Goal: Task Accomplishment & Management: Manage account settings

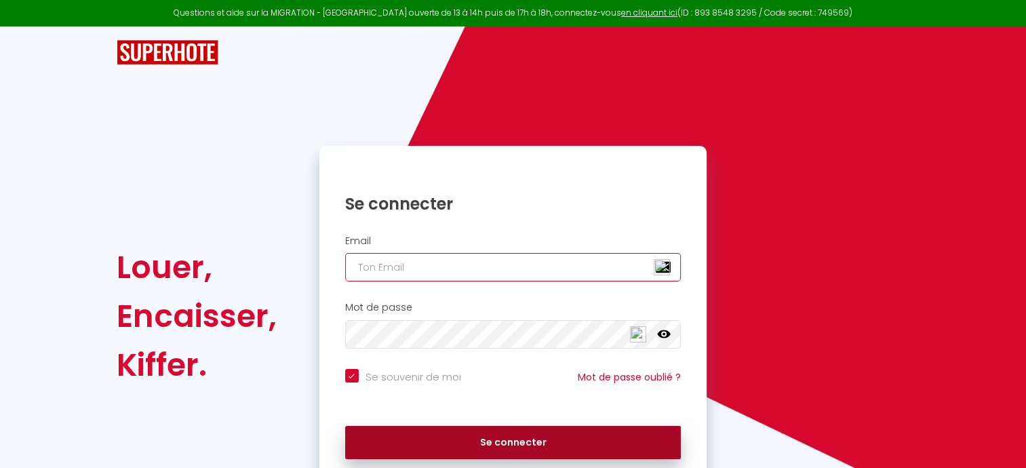
type input "[EMAIL_ADDRESS][DOMAIN_NAME]"
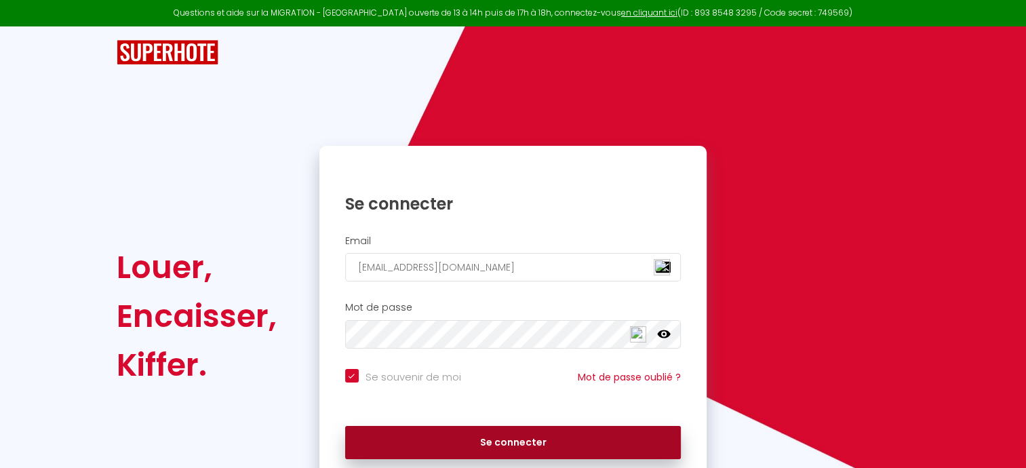
click at [471, 439] on button "Se connecter" at bounding box center [513, 443] width 336 height 34
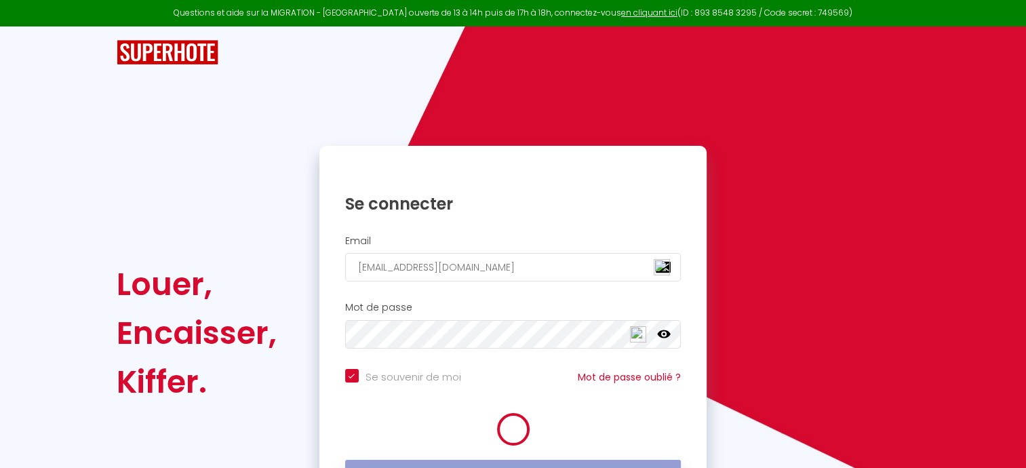
checkbox input "true"
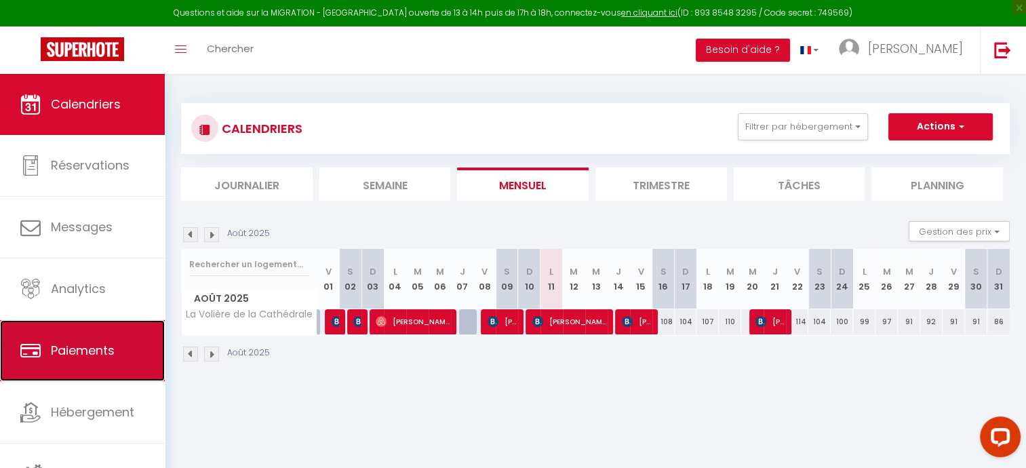
click at [85, 338] on link "Paiements" at bounding box center [82, 350] width 165 height 61
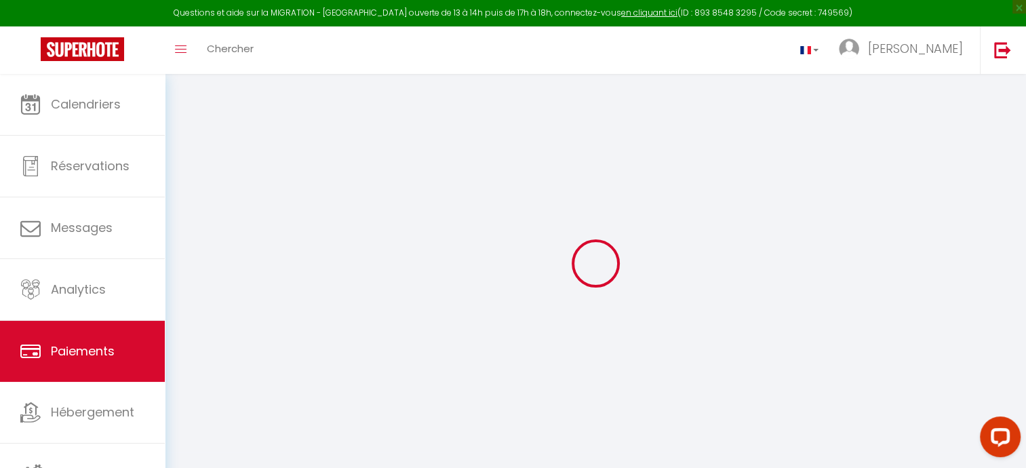
select select "2"
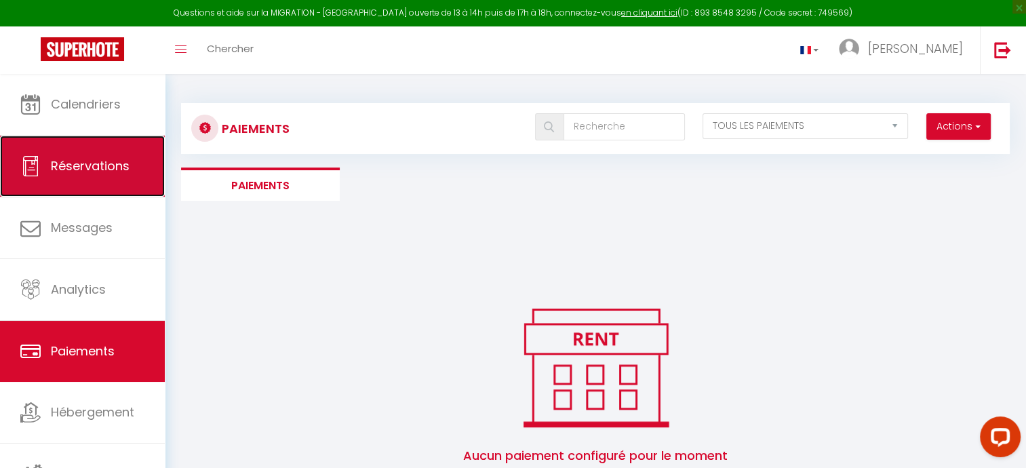
click at [92, 167] on span "Réservations" at bounding box center [90, 165] width 79 height 17
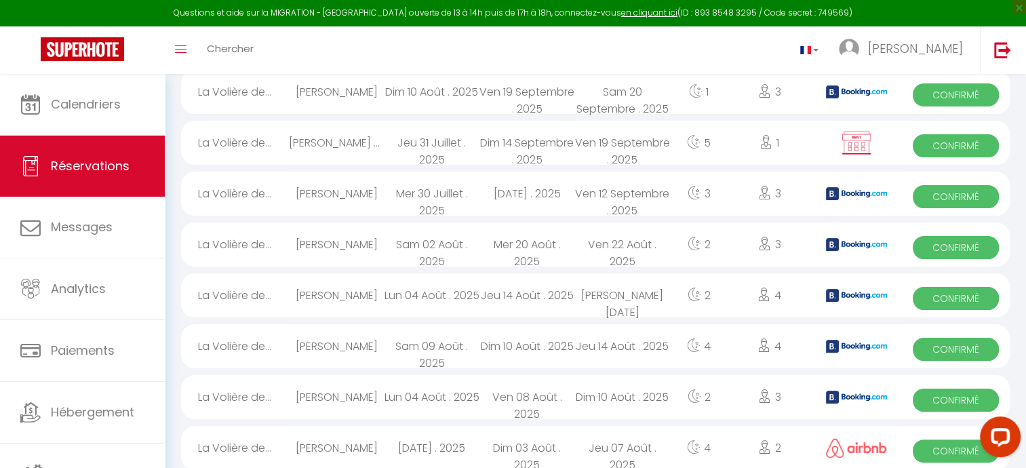
scroll to position [187, 0]
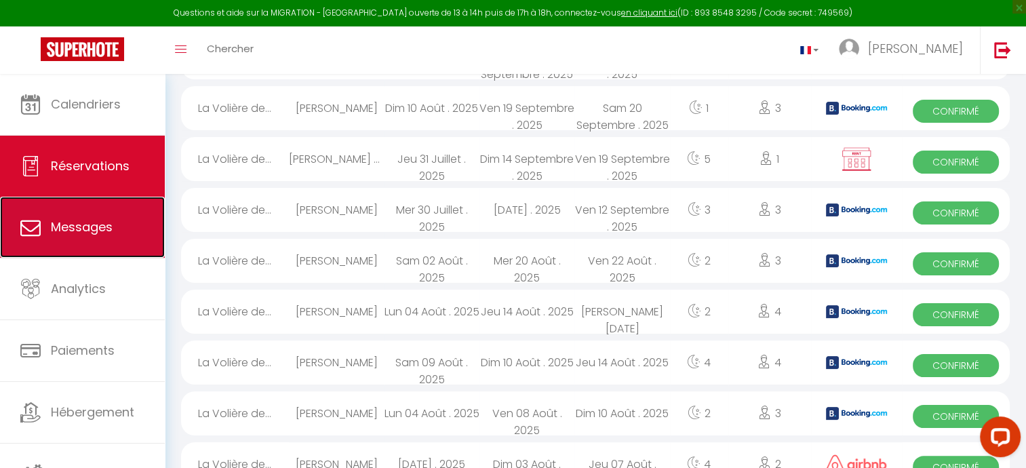
click at [112, 216] on link "Messages" at bounding box center [82, 227] width 165 height 61
select select "message"
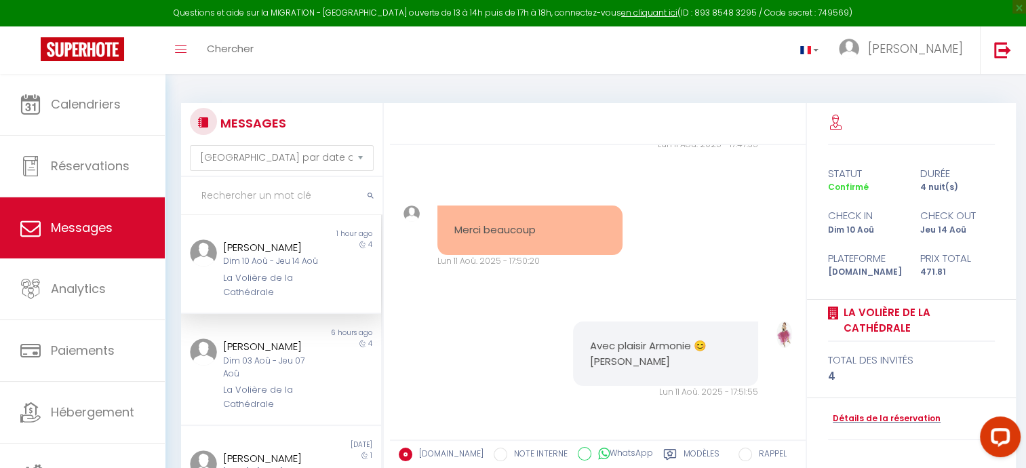
scroll to position [4241, 0]
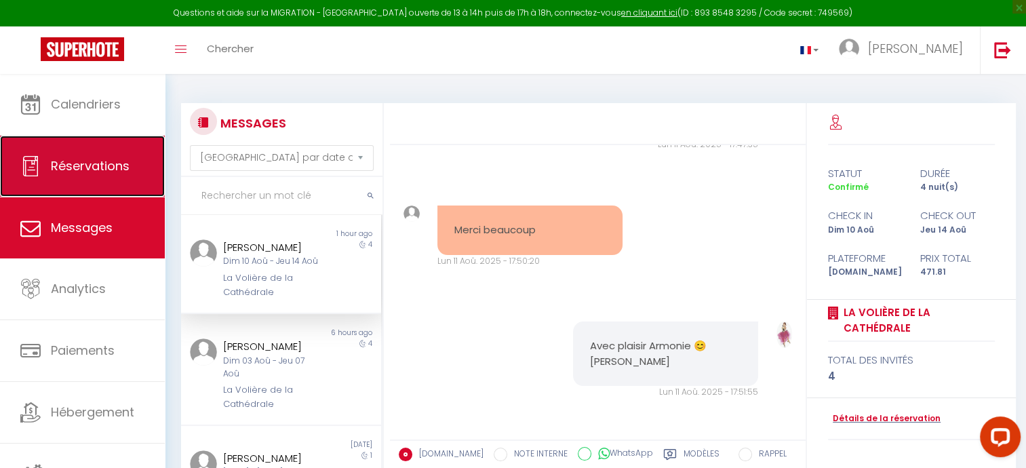
click at [106, 172] on span "Réservations" at bounding box center [90, 165] width 79 height 17
select select "not_cancelled"
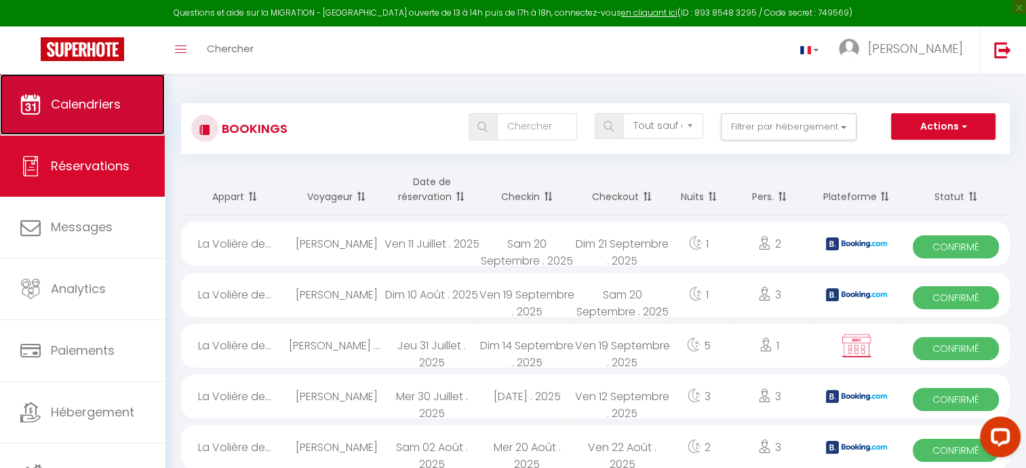
click at [92, 115] on link "Calendriers" at bounding box center [82, 104] width 165 height 61
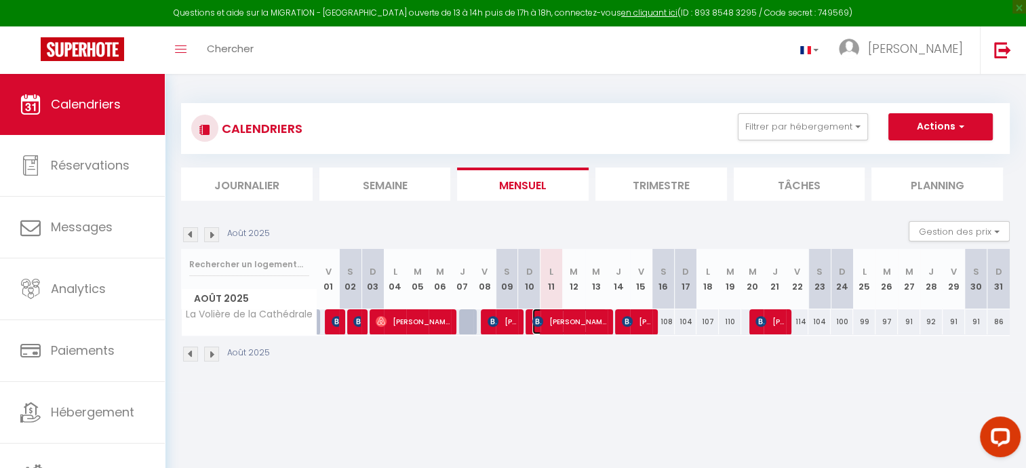
click at [593, 321] on span "[PERSON_NAME]" at bounding box center [569, 322] width 75 height 26
select select "OK"
select select "KO"
select select "0"
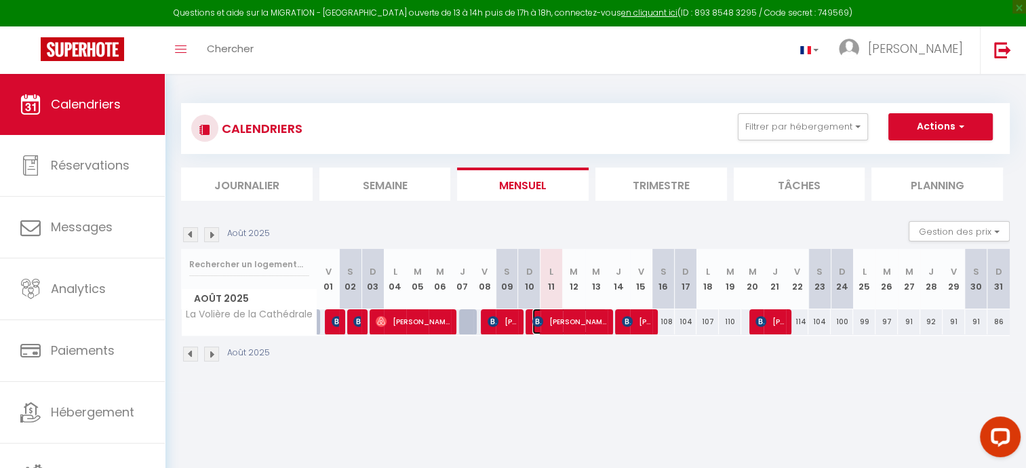
select select "1"
select select
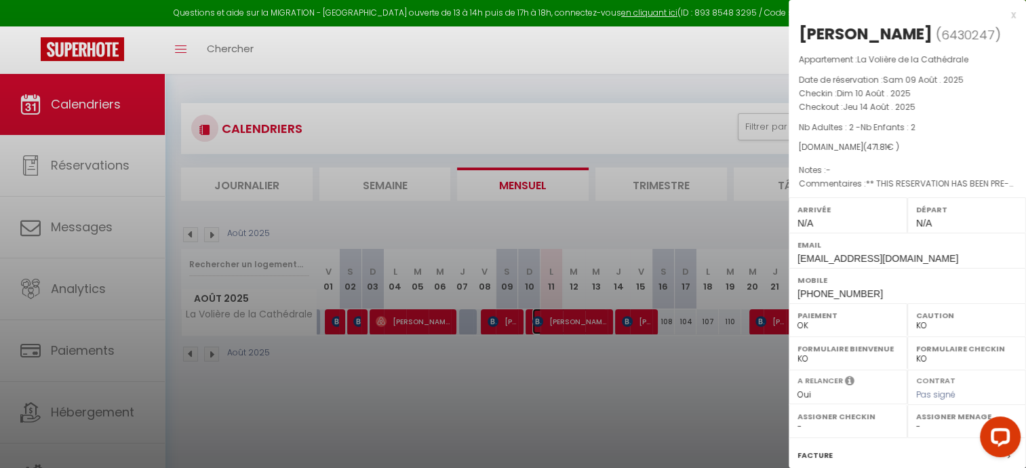
select select "37763"
click at [600, 321] on div at bounding box center [513, 234] width 1026 height 468
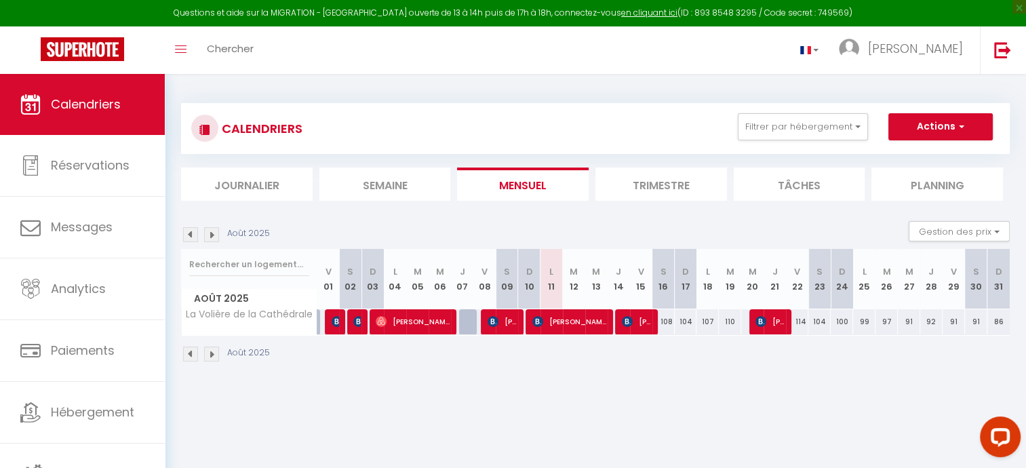
drag, startPoint x: 600, startPoint y: 300, endPoint x: 616, endPoint y: 297, distance: 17.2
click at [616, 297] on tr "Août 2025 V 01 S 02 D 03 L 04 M 05 M 06 J 07 V 08 S 09 D 10 L 11 M 12 M 13 J 14…" at bounding box center [596, 279] width 829 height 60
click at [616, 297] on th "J 14" at bounding box center [619, 279] width 22 height 60
click at [622, 317] on img at bounding box center [627, 321] width 11 height 11
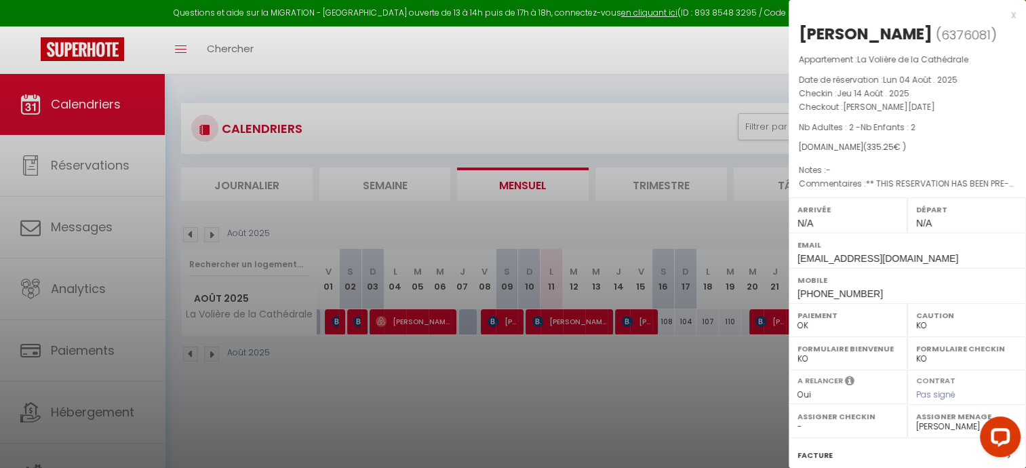
click at [597, 315] on div at bounding box center [513, 234] width 1026 height 468
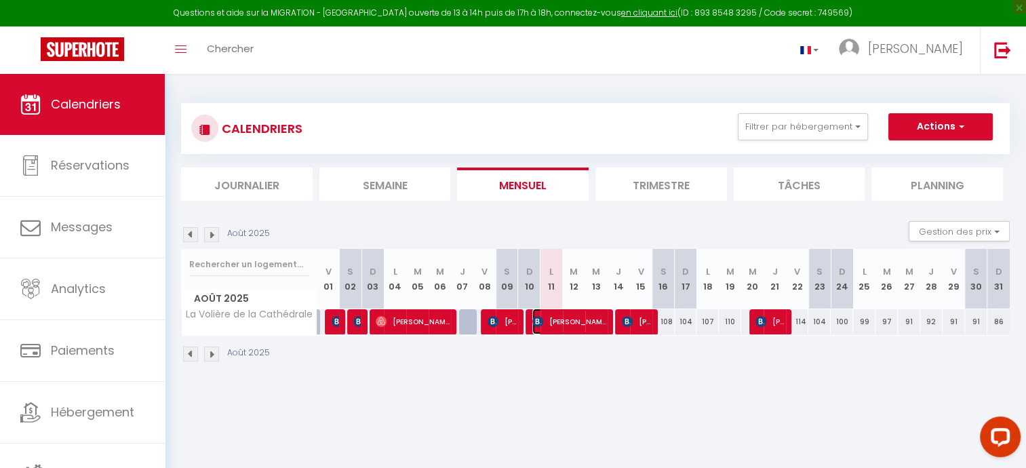
click at [547, 319] on span "[PERSON_NAME]" at bounding box center [569, 322] width 75 height 26
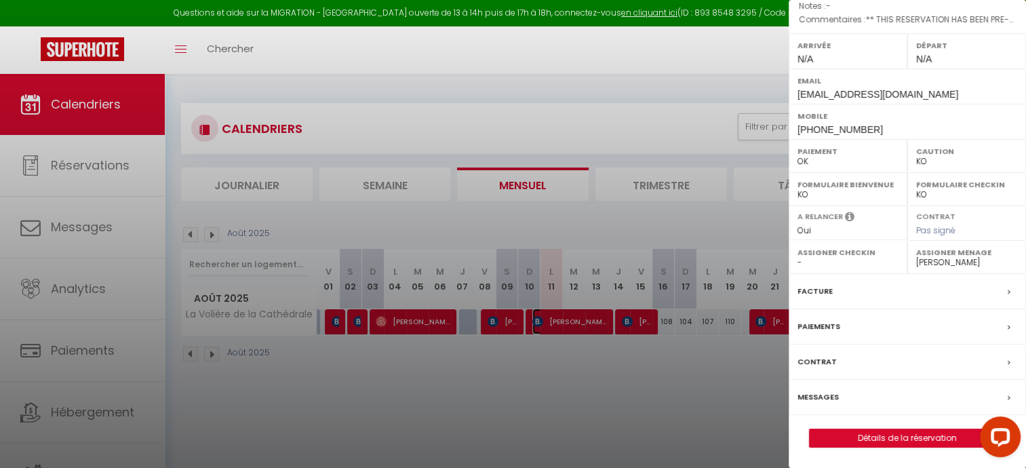
scroll to position [183, 0]
click at [880, 441] on link "Détails de la réservation" at bounding box center [907, 438] width 195 height 18
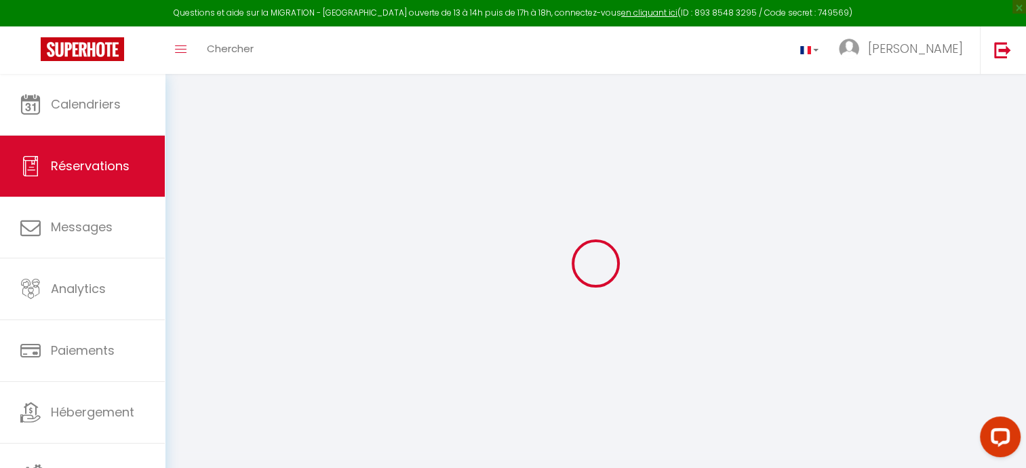
select select
select select "14"
checkbox input "false"
select select
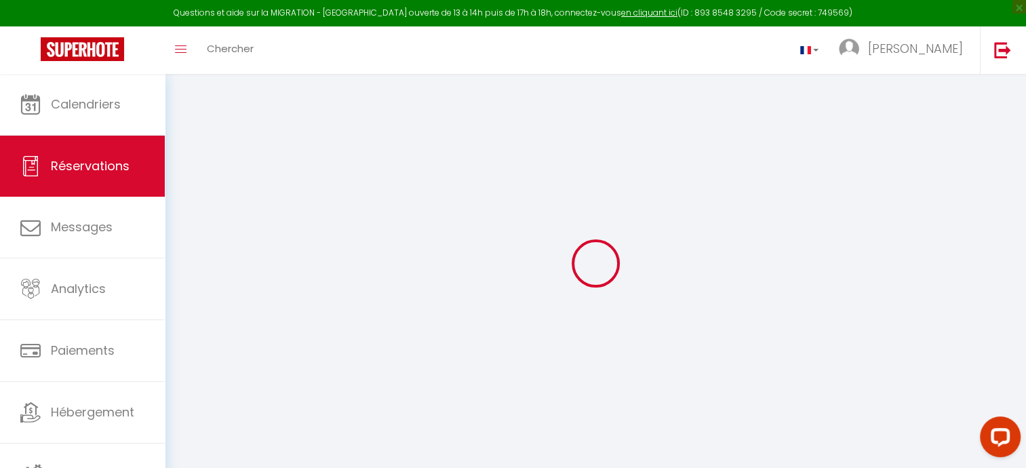
select select
checkbox input "false"
select select
checkbox input "false"
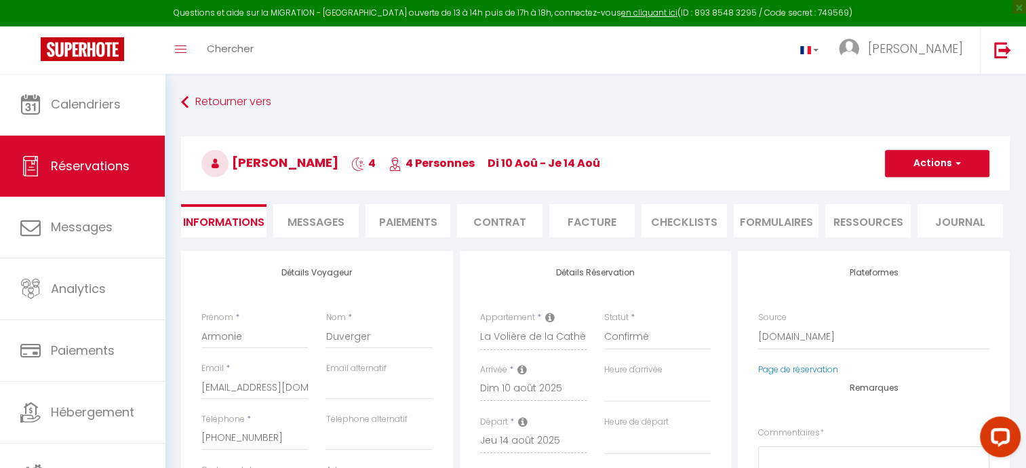
select select
checkbox input "false"
type textarea "** THIS RESERVATION HAS BEEN PRE-PAID ** BOOKING NOTE : Payment charge is EUR 6…"
type input "18.66"
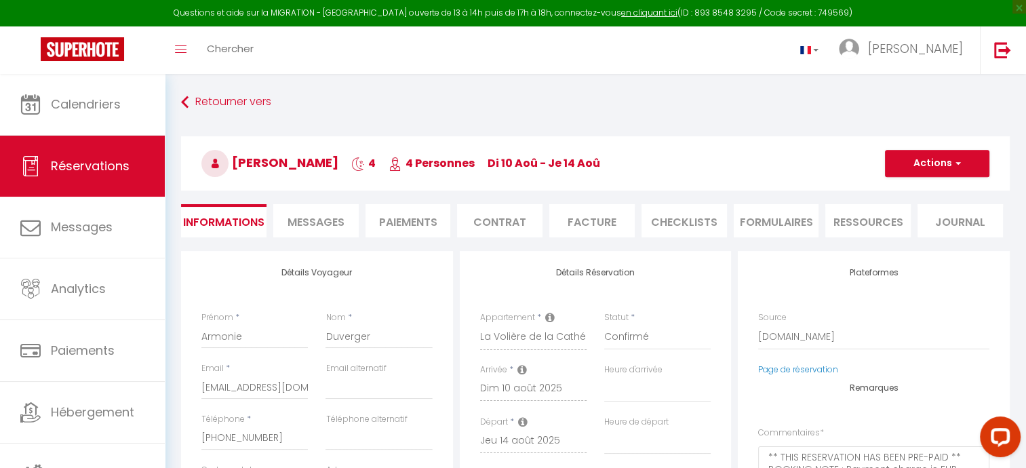
select select
checkbox input "false"
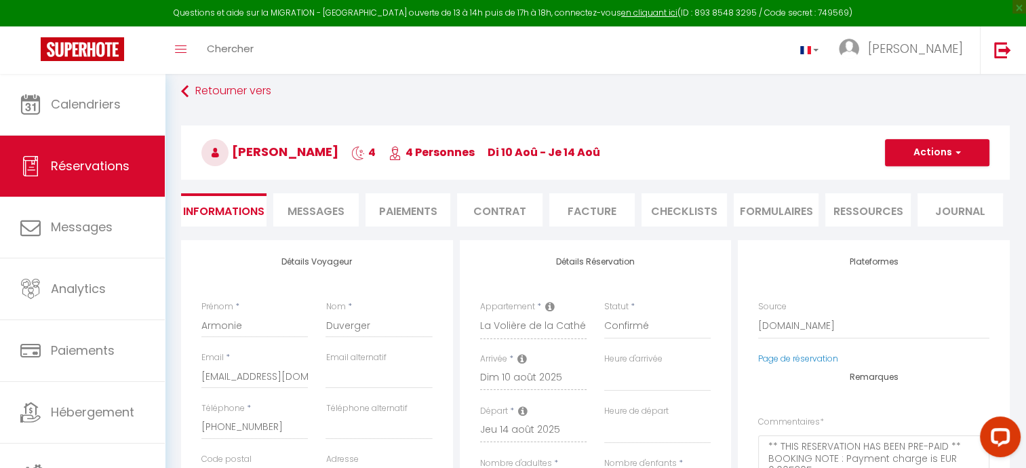
select select
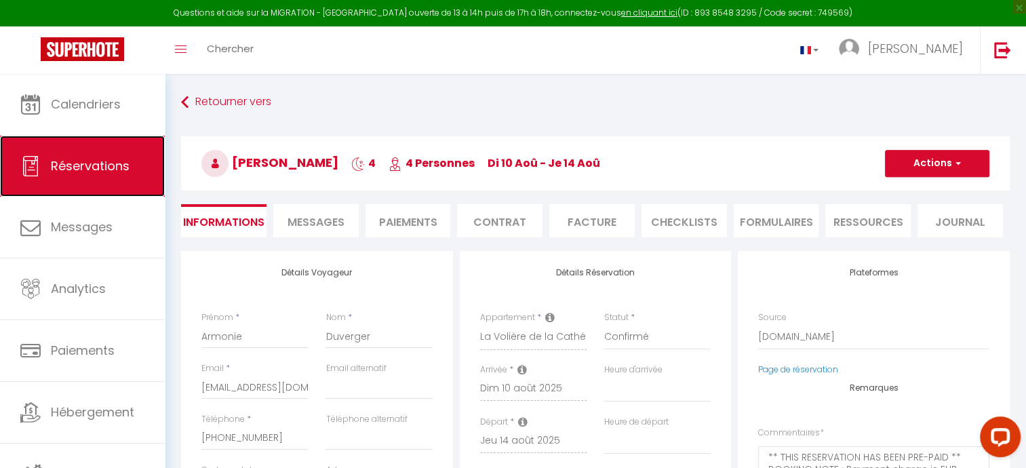
click at [59, 151] on link "Réservations" at bounding box center [82, 166] width 165 height 61
select select "not_cancelled"
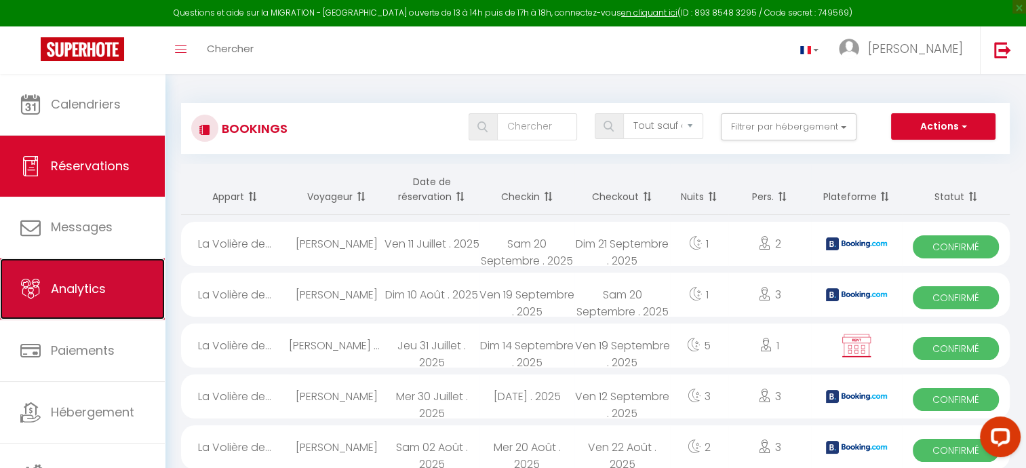
click at [81, 274] on link "Analytics" at bounding box center [82, 288] width 165 height 61
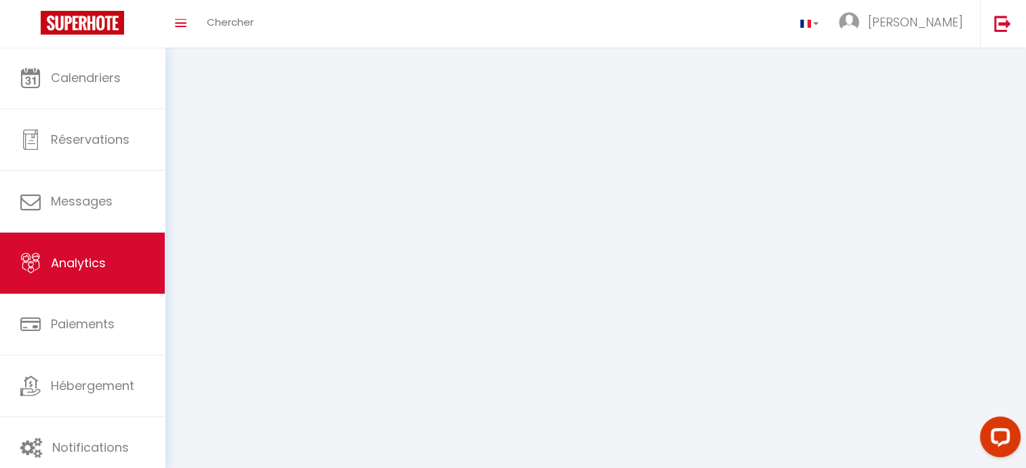
select select "2025"
select select "8"
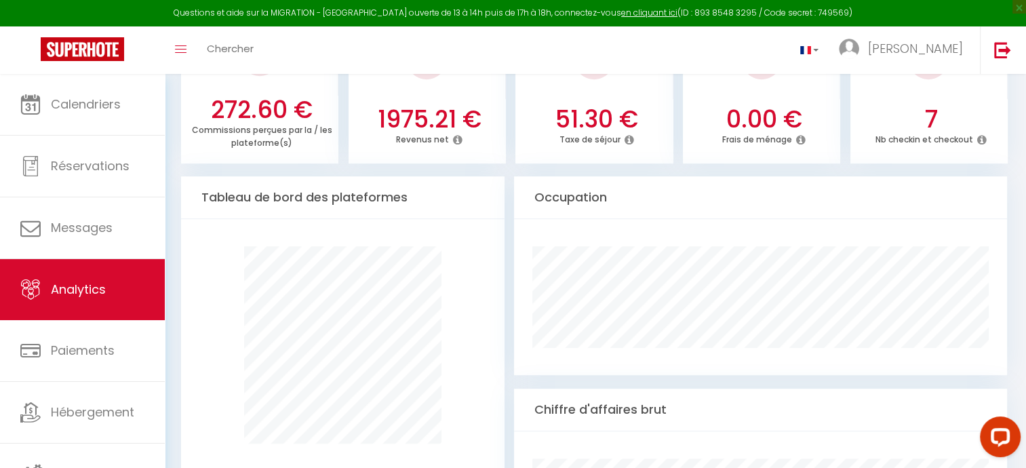
scroll to position [629, 0]
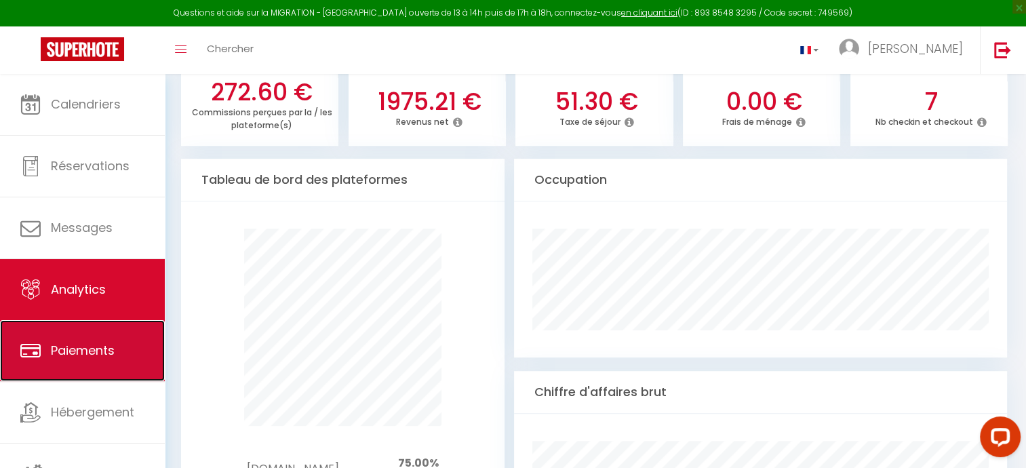
click at [92, 342] on span "Paiements" at bounding box center [83, 350] width 64 height 17
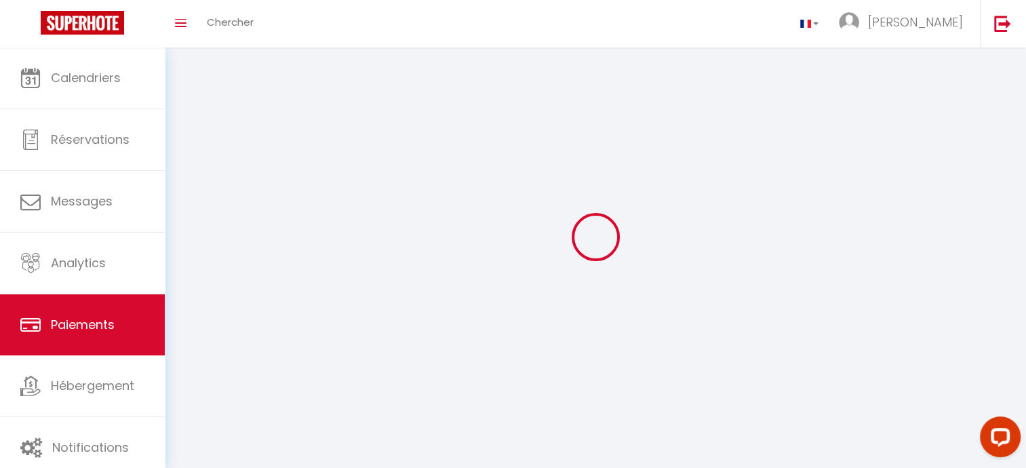
select select "2"
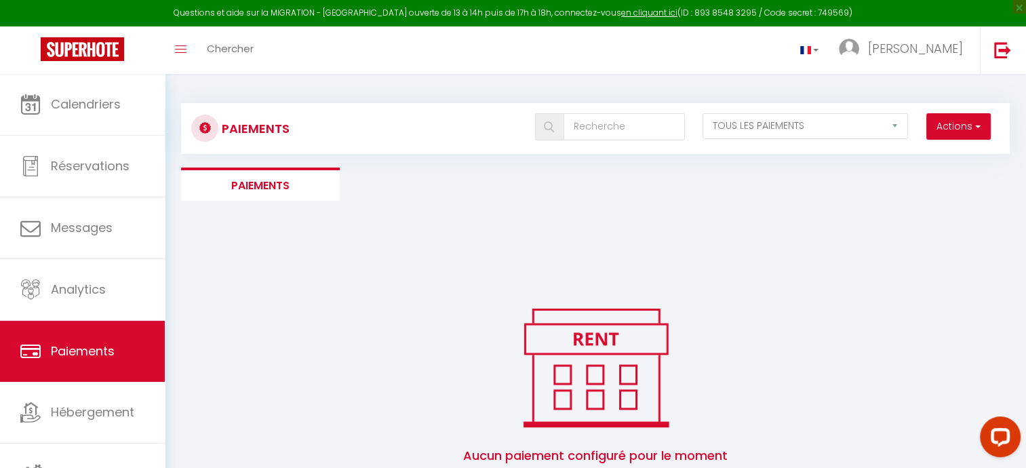
click at [279, 181] on li "Paiements" at bounding box center [260, 184] width 159 height 33
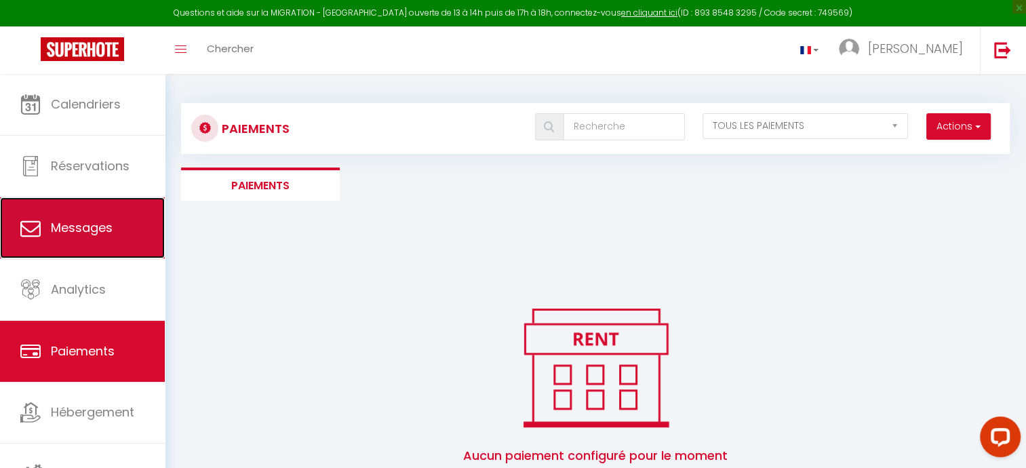
click at [105, 216] on link "Messages" at bounding box center [82, 227] width 165 height 61
select select "message"
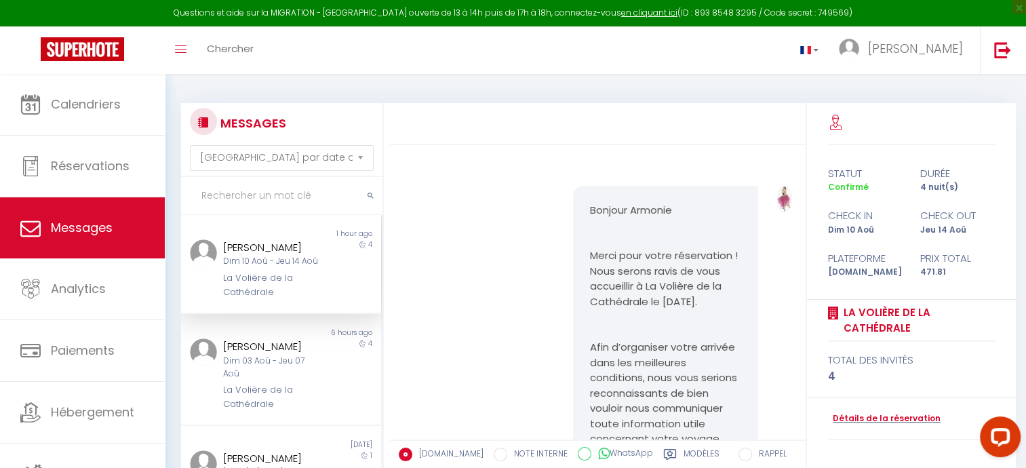
scroll to position [4241, 0]
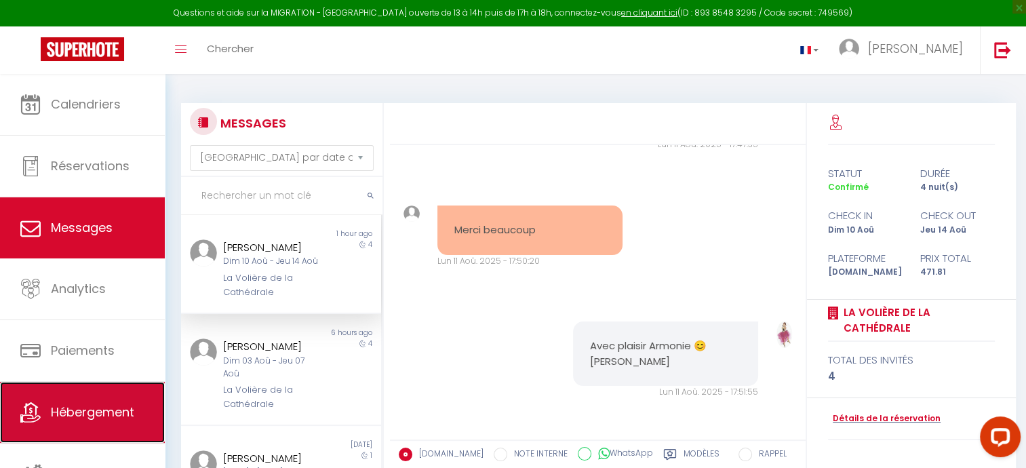
click at [79, 395] on link "Hébergement" at bounding box center [82, 412] width 165 height 61
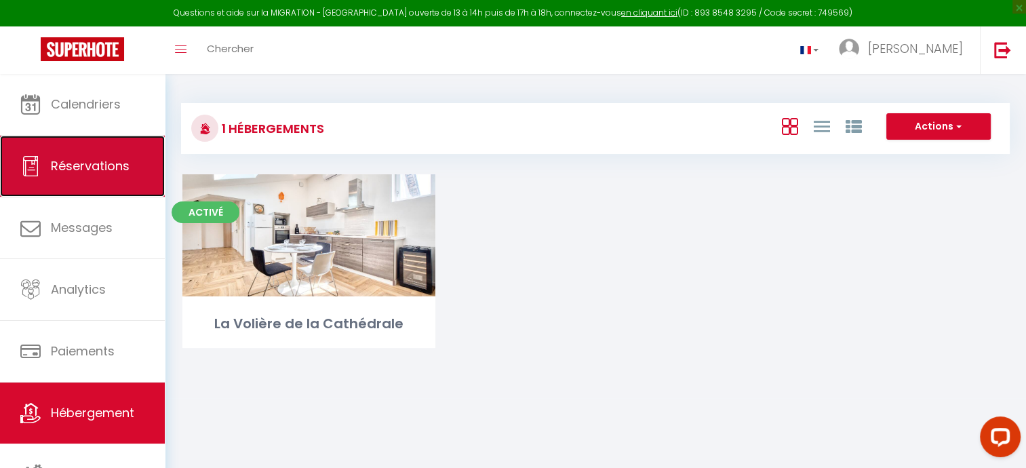
click at [71, 157] on span "Réservations" at bounding box center [90, 165] width 79 height 17
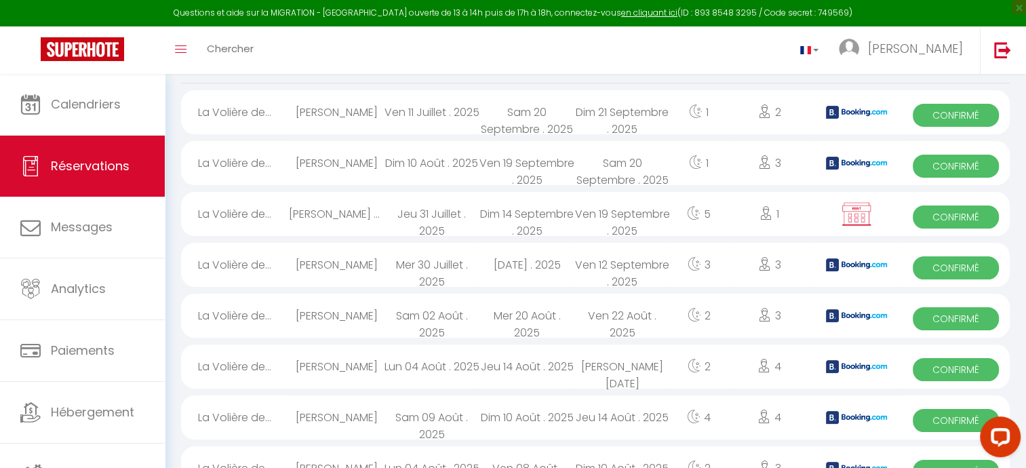
scroll to position [133, 0]
